Goal: Navigation & Orientation: Understand site structure

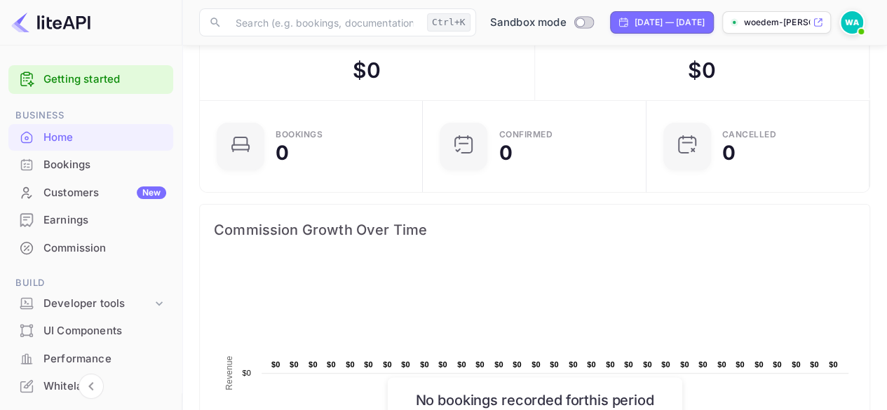
scroll to position [34, 0]
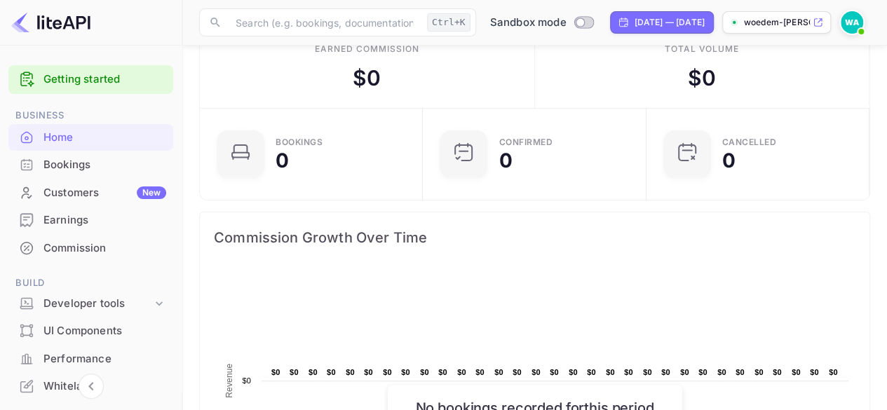
click at [87, 158] on div "Bookings" at bounding box center [104, 165] width 123 height 16
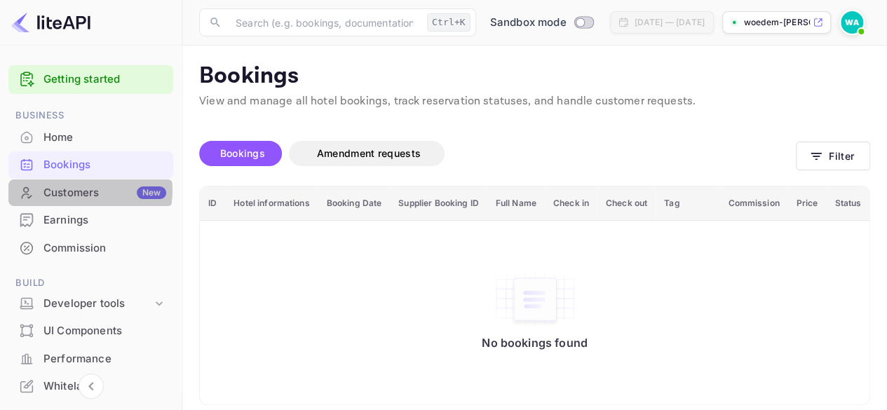
click at [81, 190] on div "Customers New" at bounding box center [104, 193] width 123 height 16
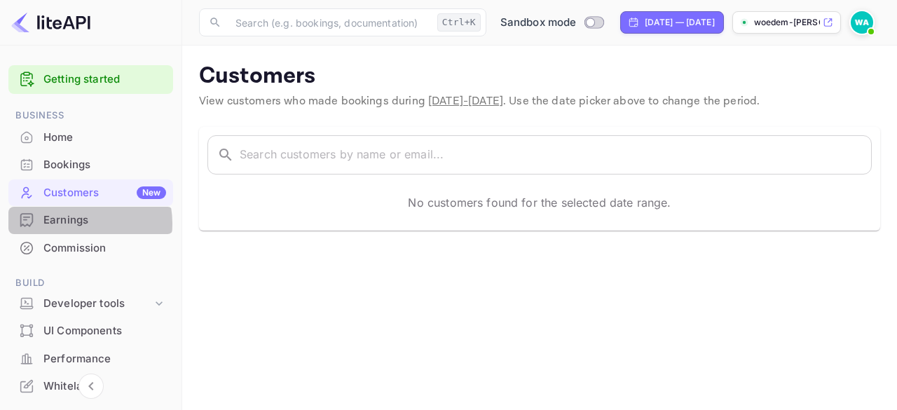
click at [72, 224] on div "Earnings" at bounding box center [104, 220] width 123 height 16
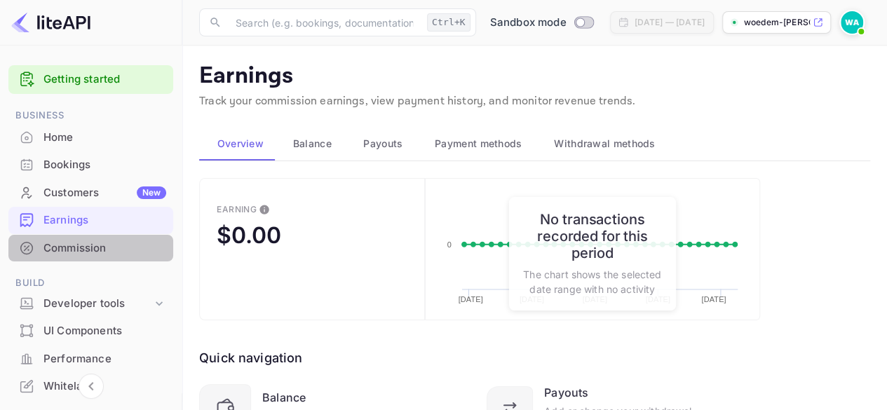
click at [94, 252] on div "Commission" at bounding box center [104, 248] width 123 height 16
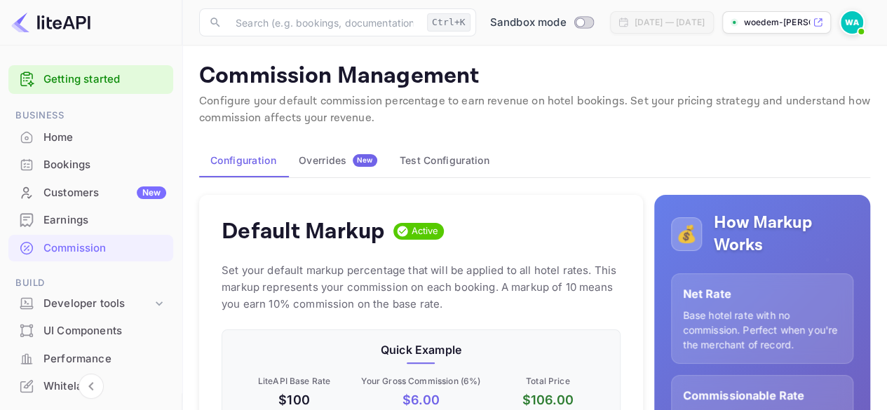
scroll to position [238, 387]
click at [152, 301] on icon at bounding box center [159, 304] width 14 height 14
drag, startPoint x: 178, startPoint y: 203, endPoint x: 175, endPoint y: 213, distance: 10.9
click at [175, 213] on div "Getting started Business Home Bookings Customers New Earnings Commission Build …" at bounding box center [91, 402] width 182 height 684
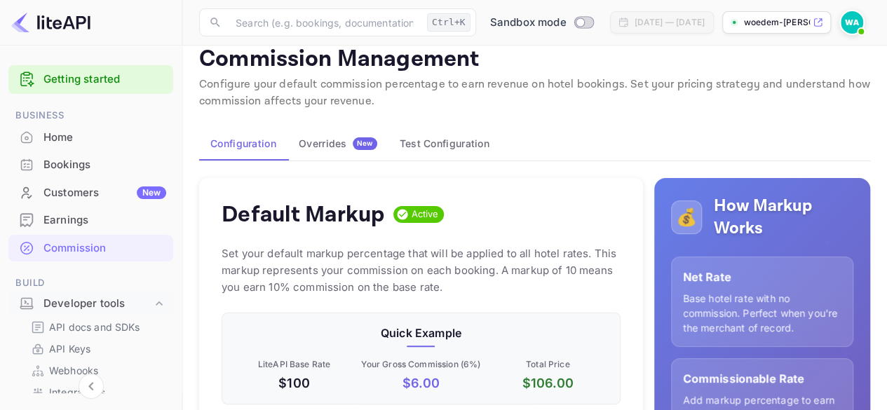
scroll to position [0, 0]
